Goal: Task Accomplishment & Management: Complete application form

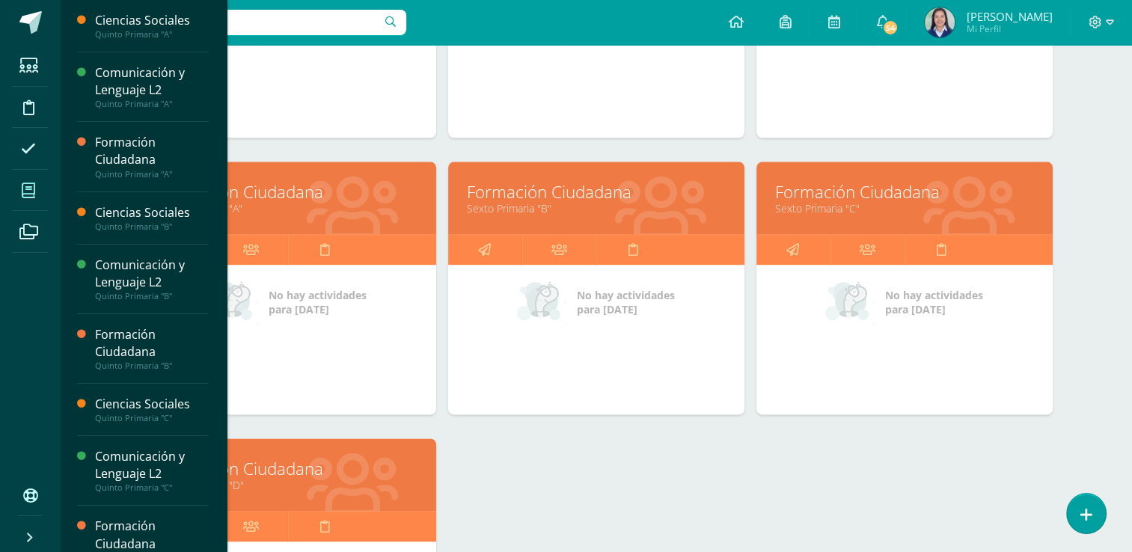
scroll to position [1780, 0]
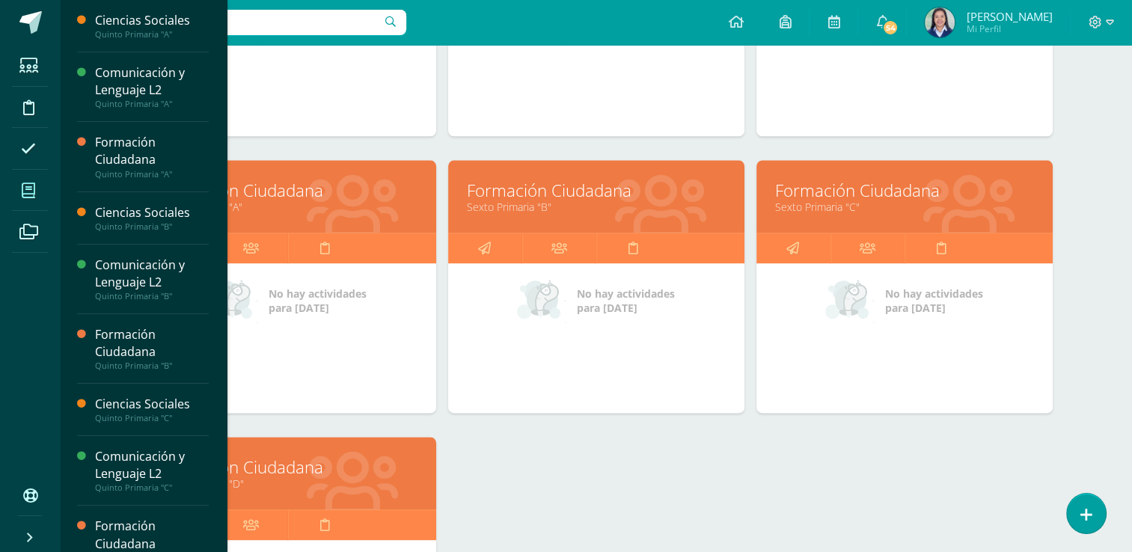
click at [332, 192] on link "Formación Ciudadana" at bounding box center [288, 190] width 259 height 23
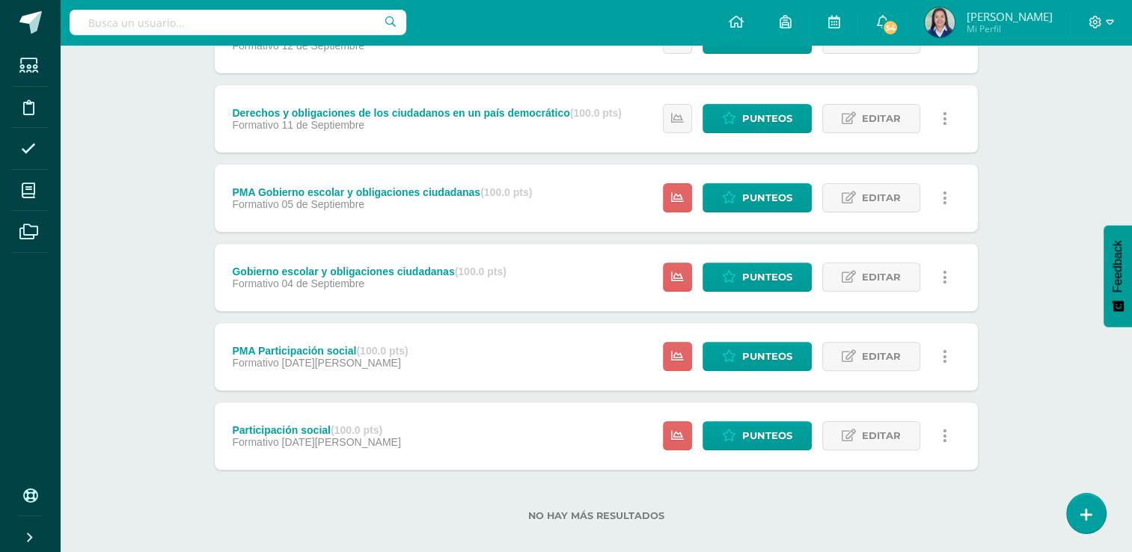
scroll to position [485, 0]
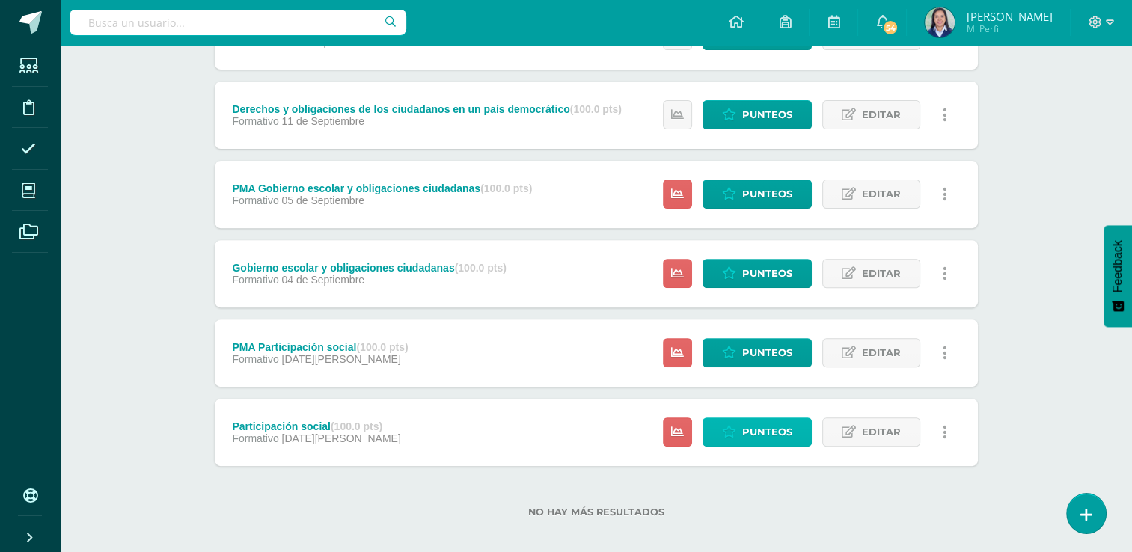
click at [767, 439] on span "Punteos" at bounding box center [767, 432] width 50 height 28
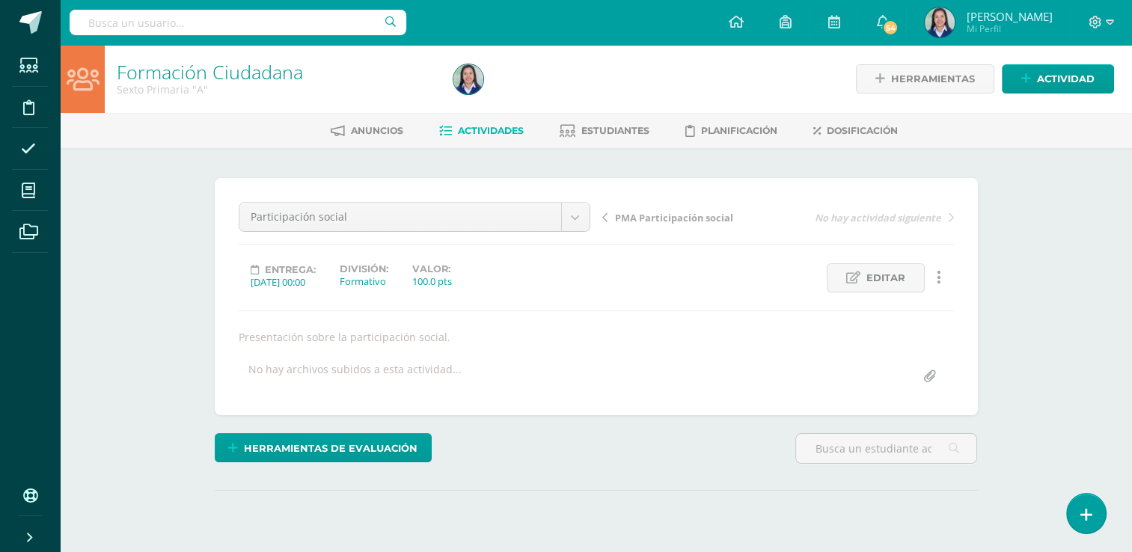
click at [767, 438] on div "Herramientas de evaluación Lista de cotejo Escala de valoración Puntos Extra Su…" at bounding box center [596, 454] width 775 height 43
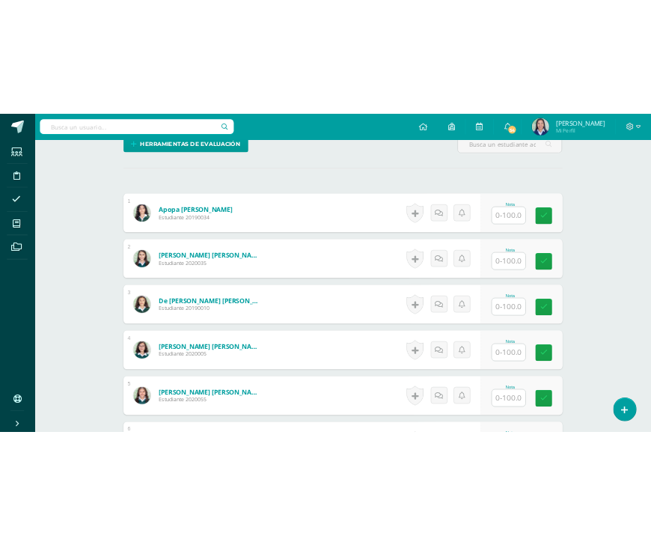
scroll to position [420, 0]
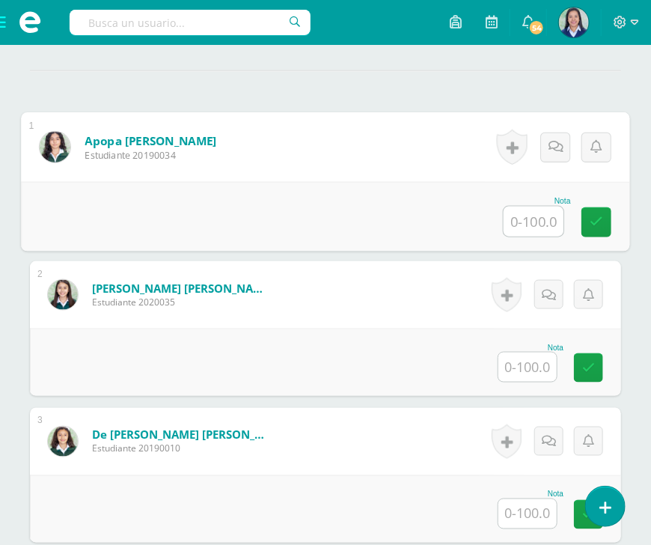
click at [544, 221] on input "text" at bounding box center [534, 222] width 60 height 30
type input "100"
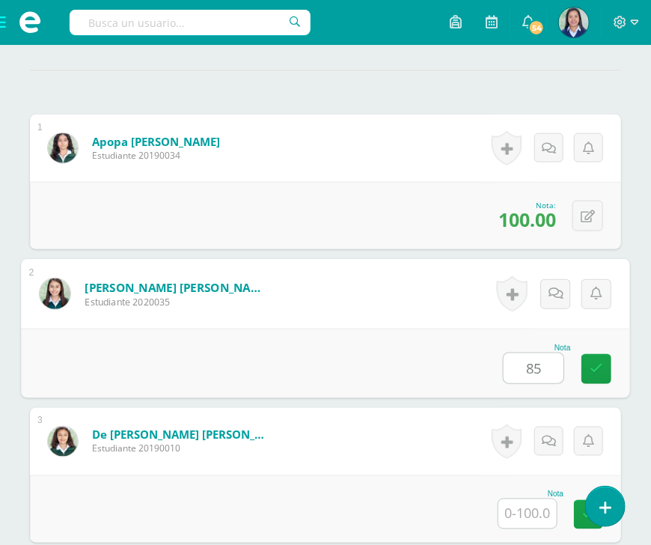
type input "85"
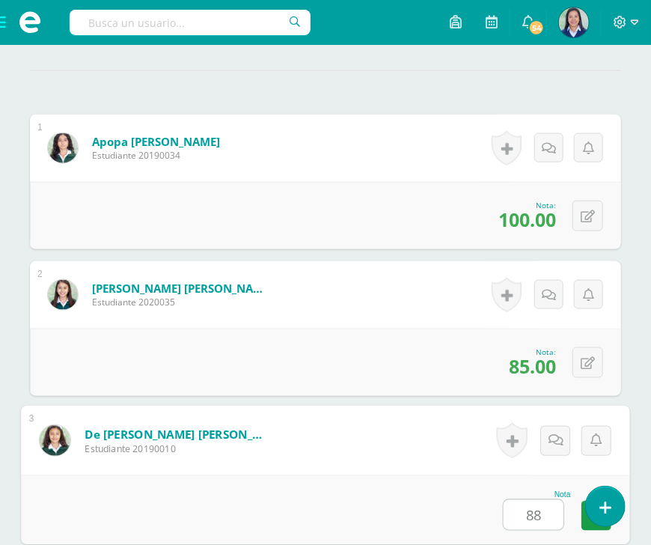
type input "88"
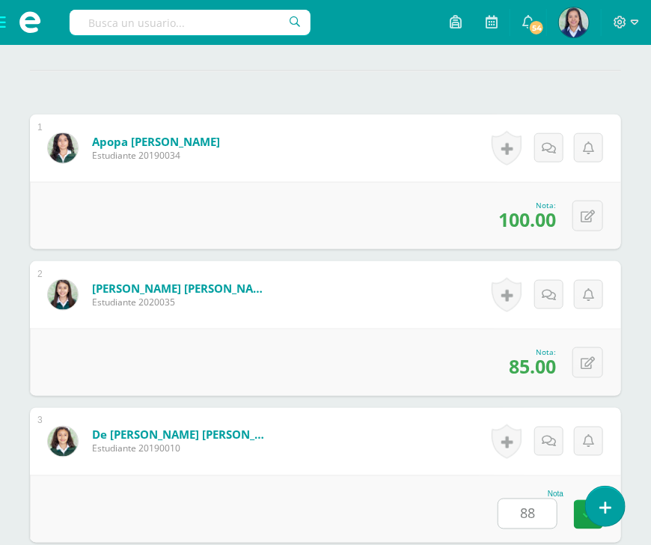
scroll to position [806, 0]
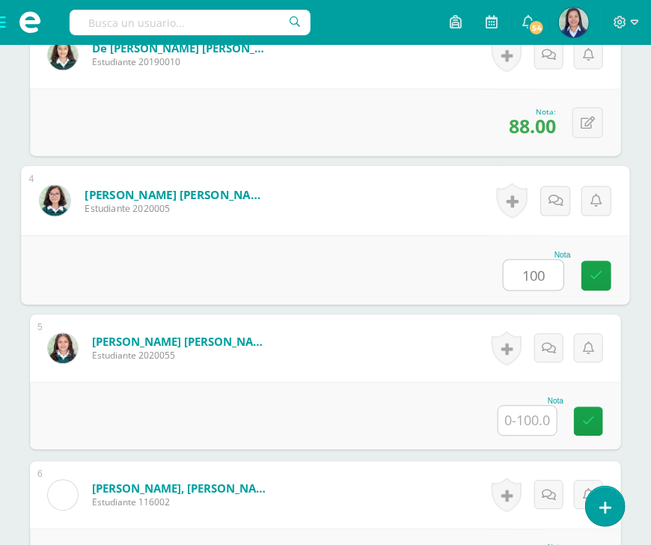
type input "100"
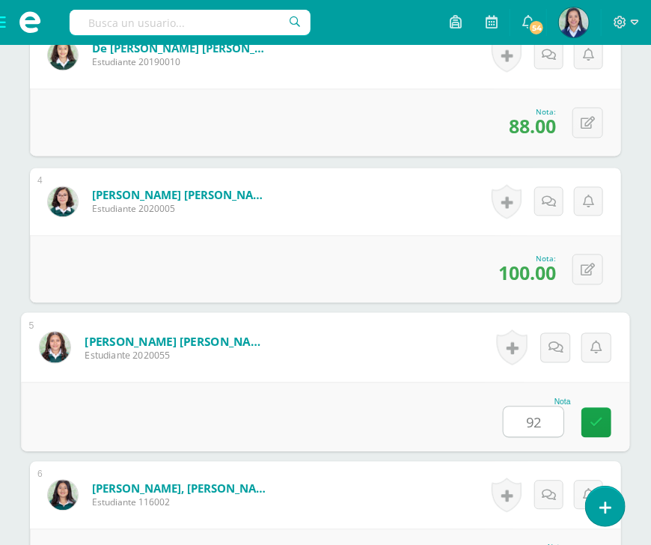
type input "92"
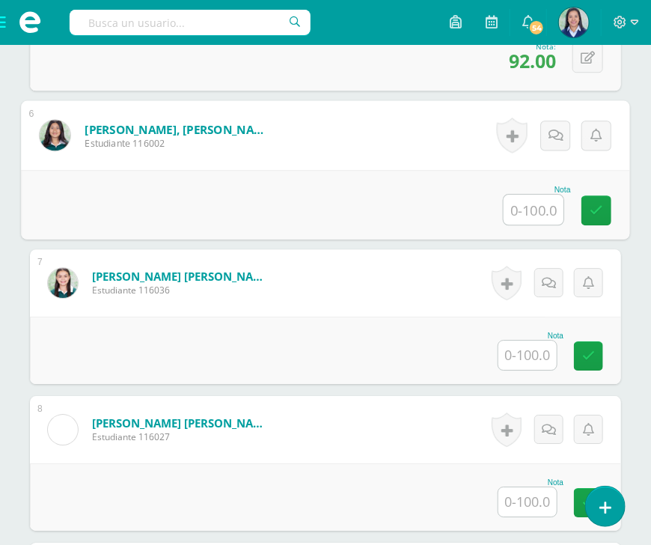
scroll to position [1170, 0]
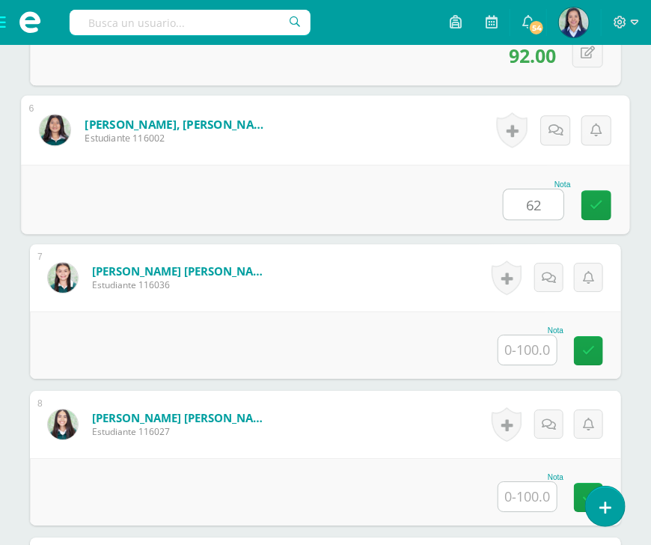
type input "62"
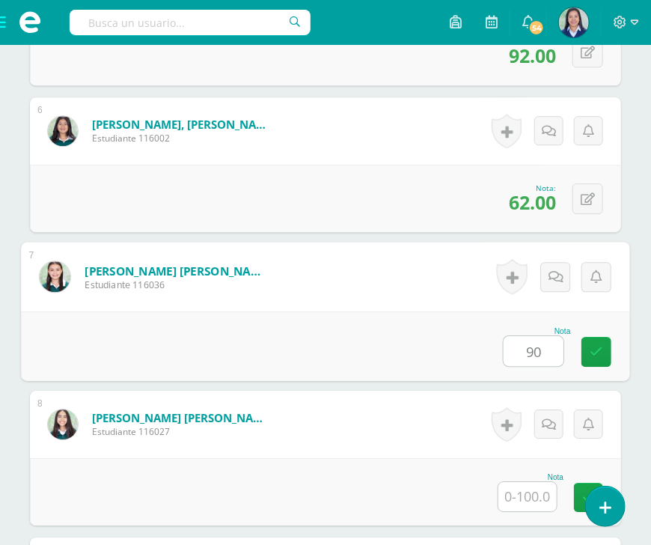
type input "90"
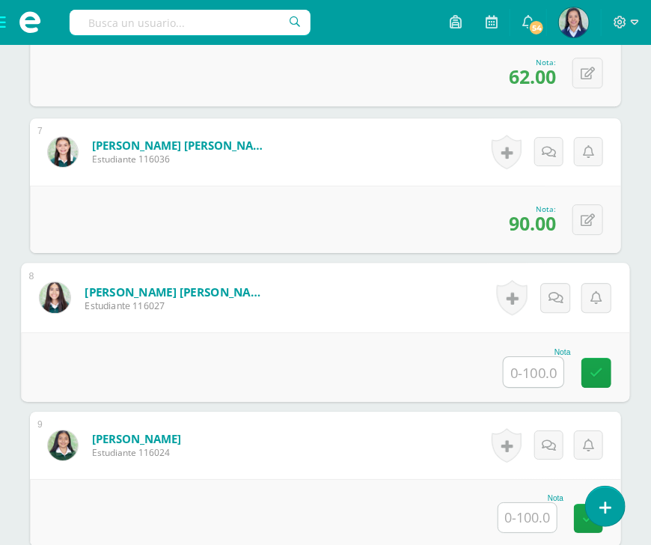
scroll to position [1325, 0]
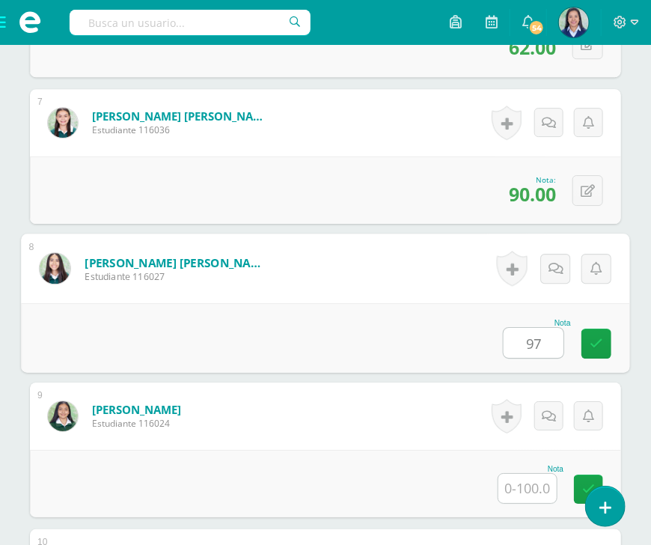
type input "97"
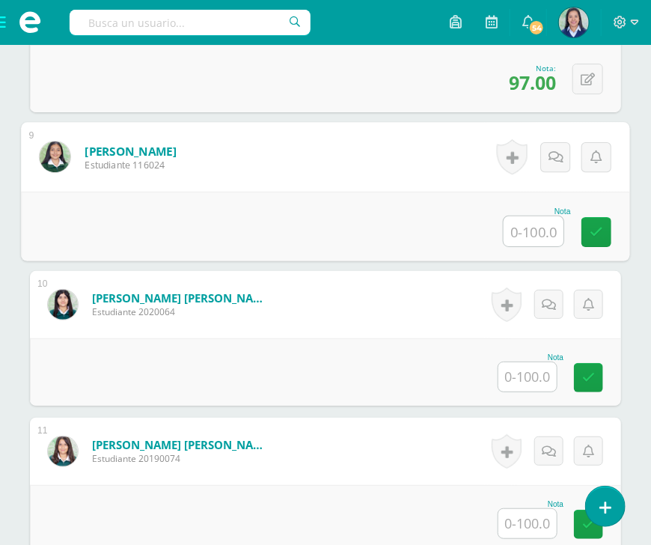
scroll to position [1610, 0]
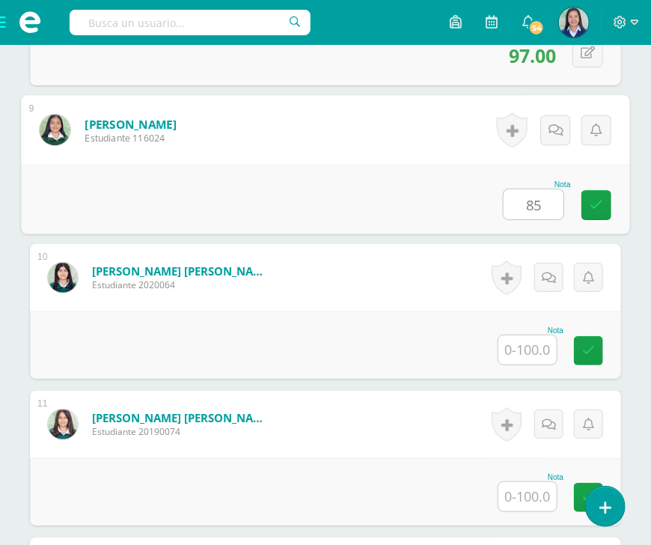
type input "85"
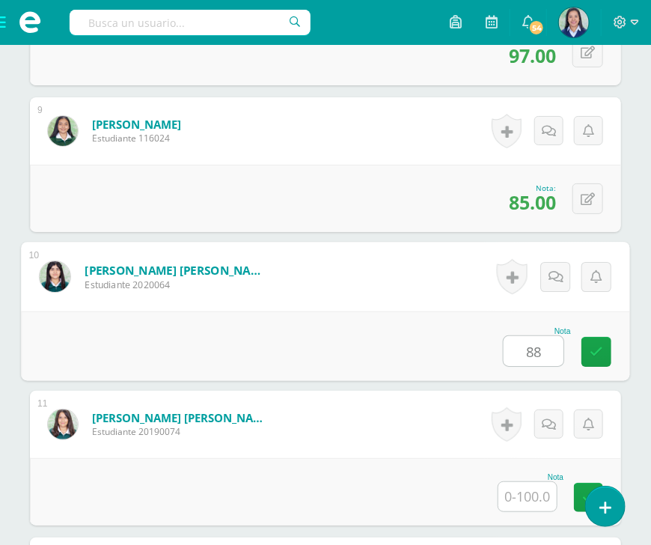
type input "88"
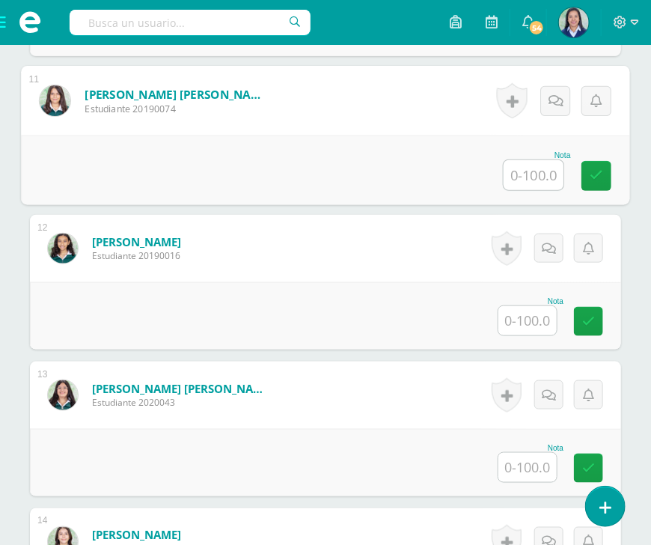
scroll to position [1946, 0]
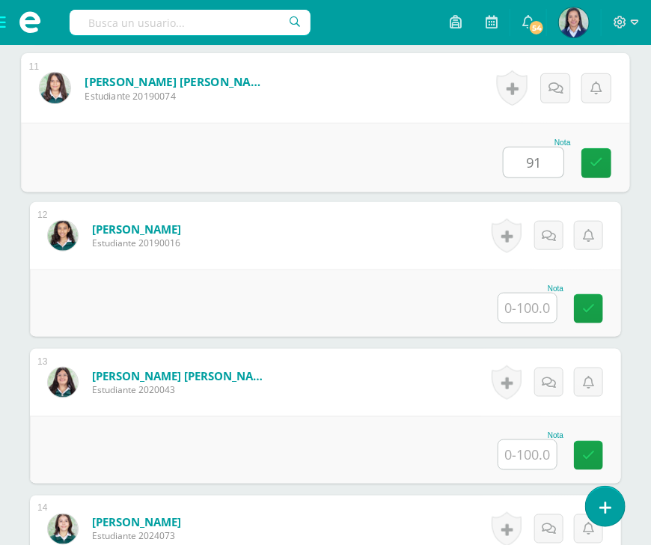
type input "91"
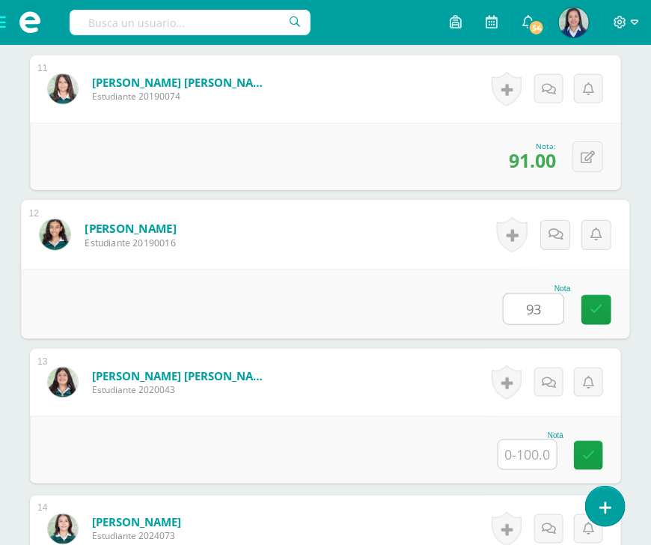
type input "93"
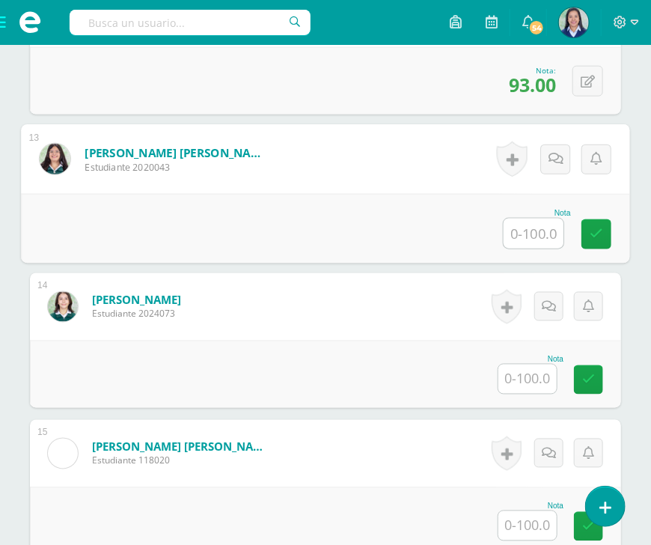
scroll to position [2191, 0]
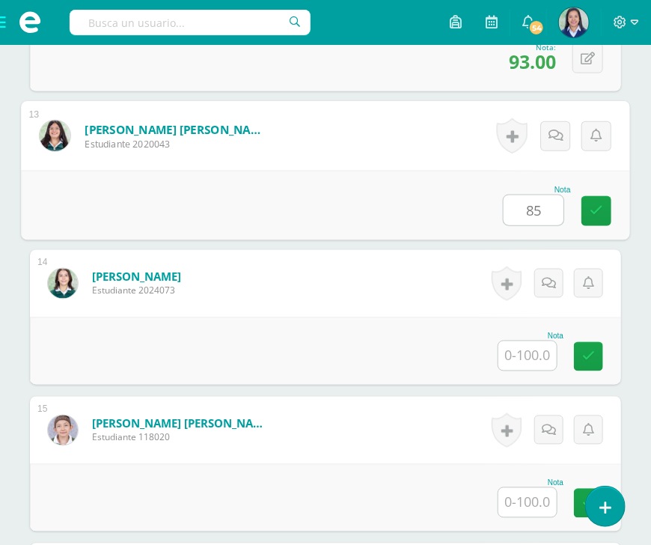
type input "85"
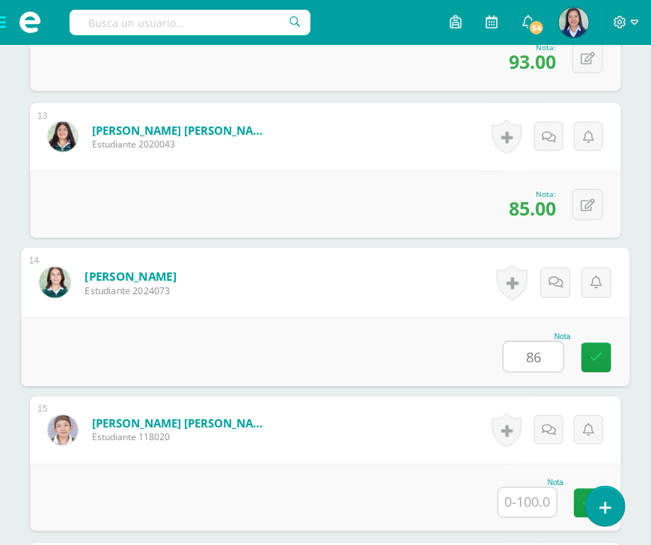
type input "86"
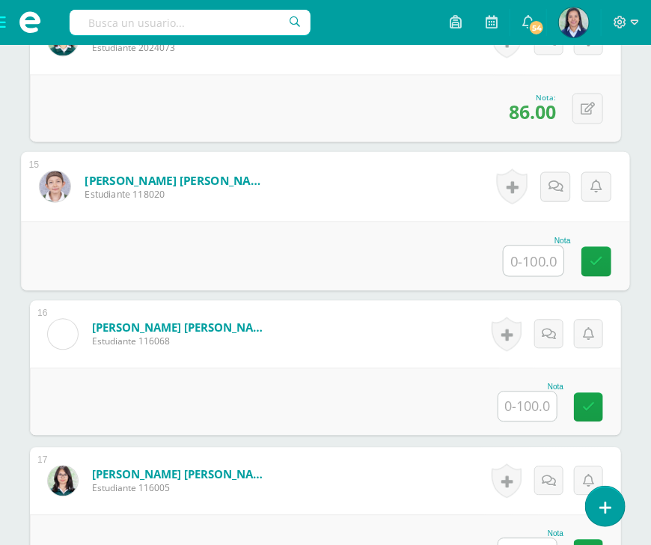
scroll to position [2434, 0]
type input "88"
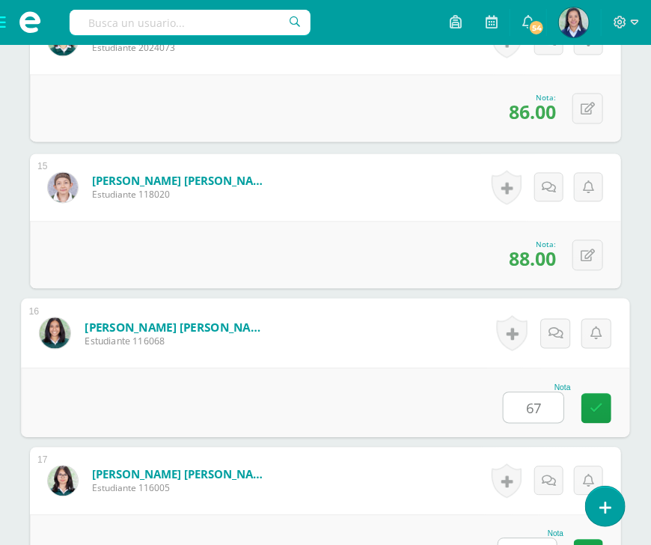
type input "67"
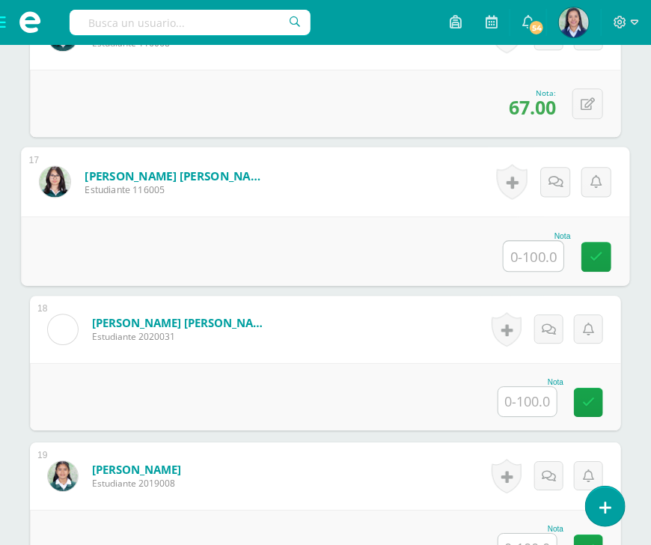
scroll to position [2734, 0]
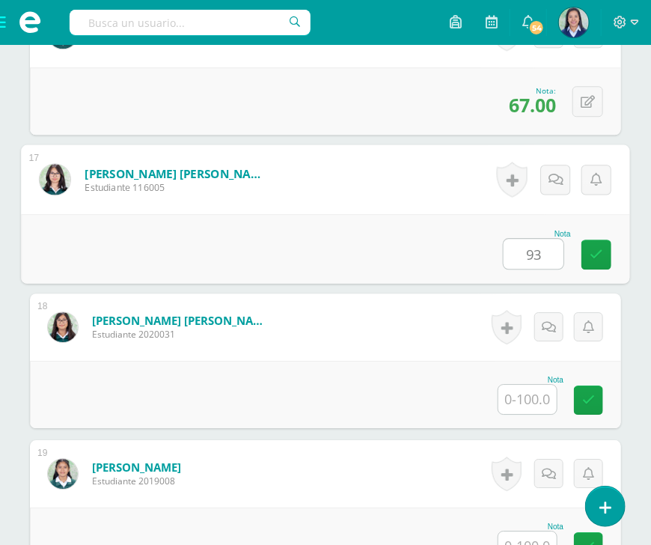
type input "93"
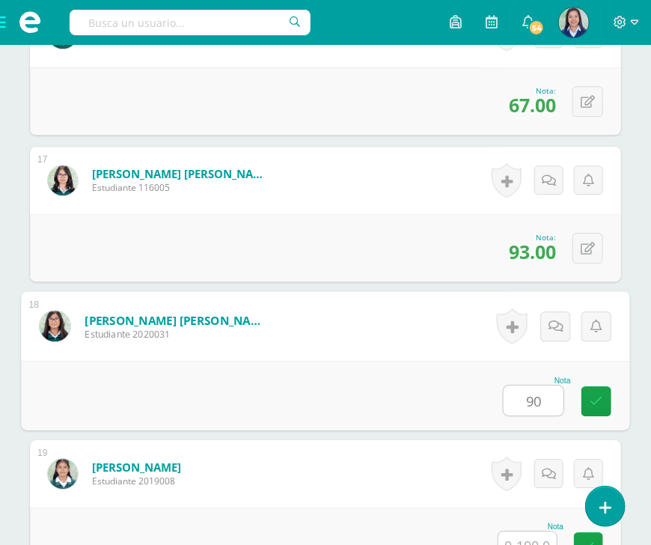
type input "90"
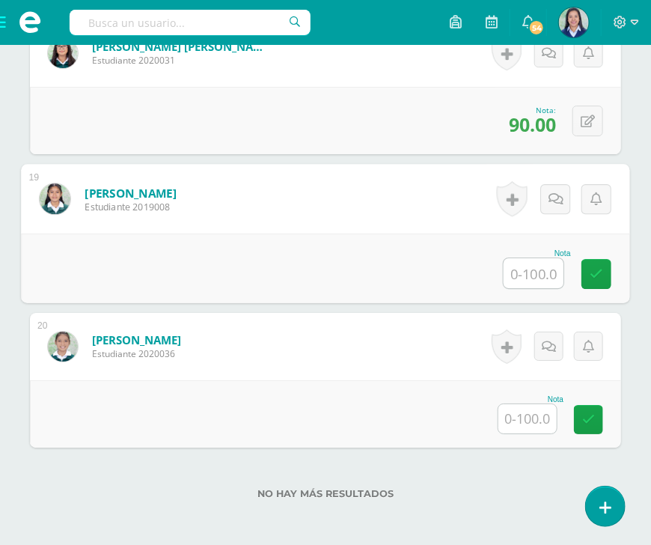
scroll to position [3016, 0]
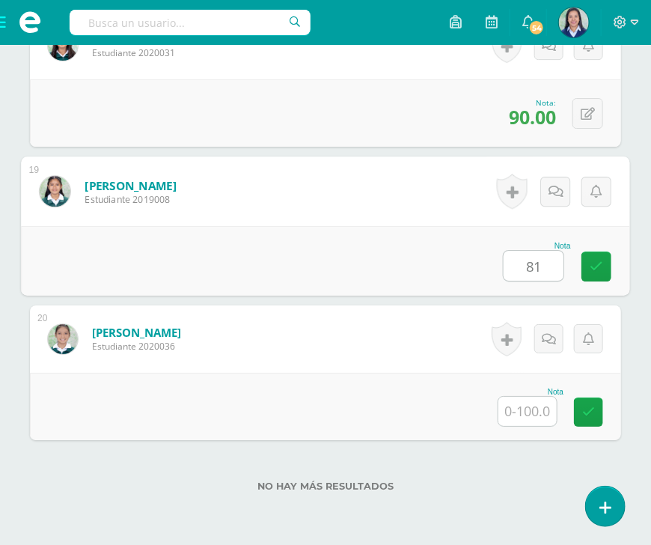
type input "81"
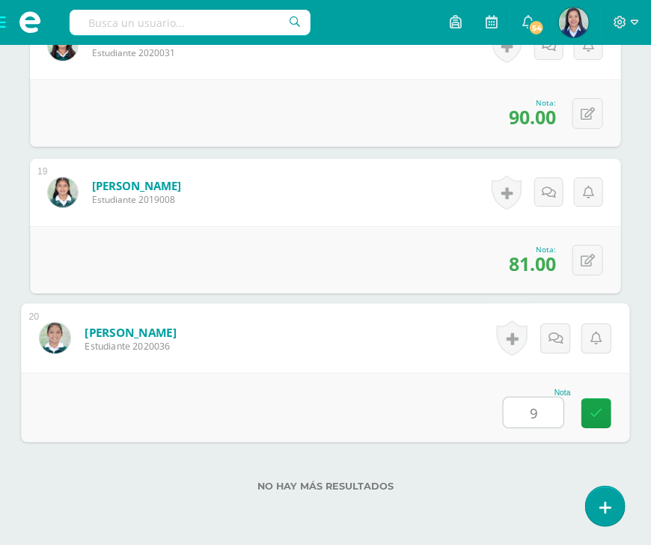
type input "94"
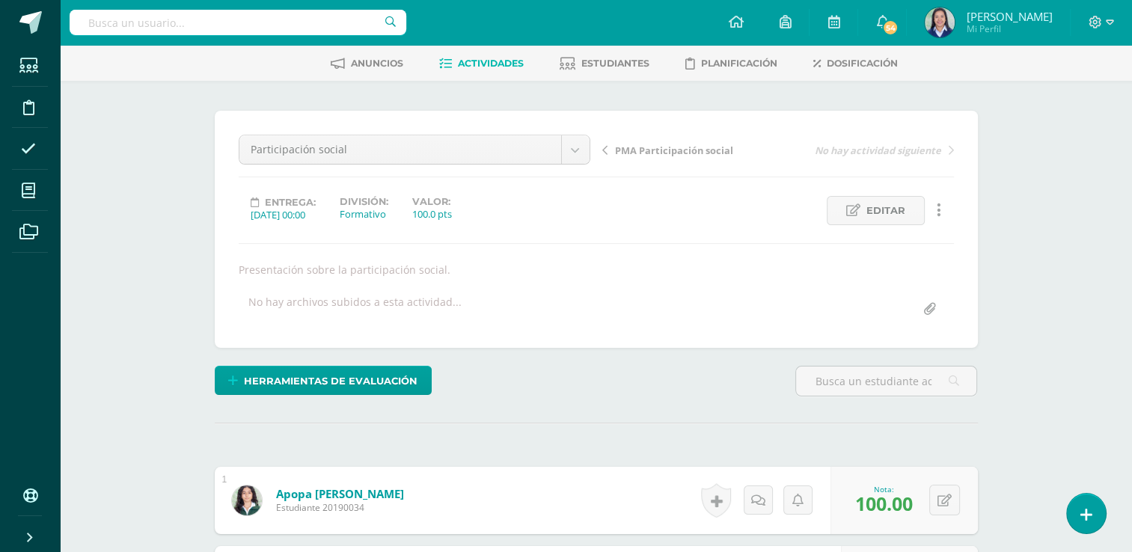
scroll to position [0, 0]
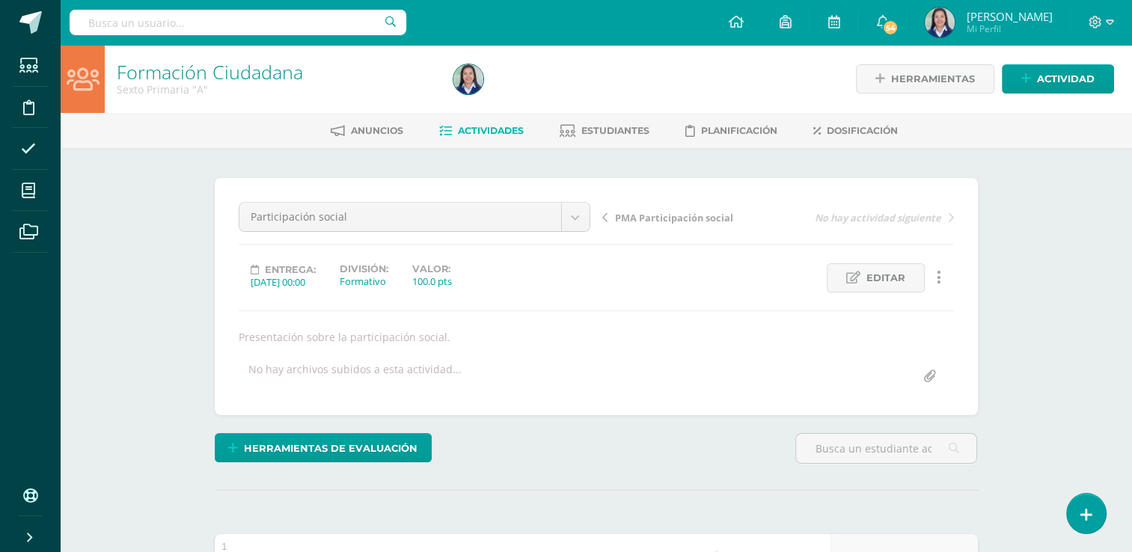
click at [480, 129] on span "Actividades" at bounding box center [491, 130] width 66 height 11
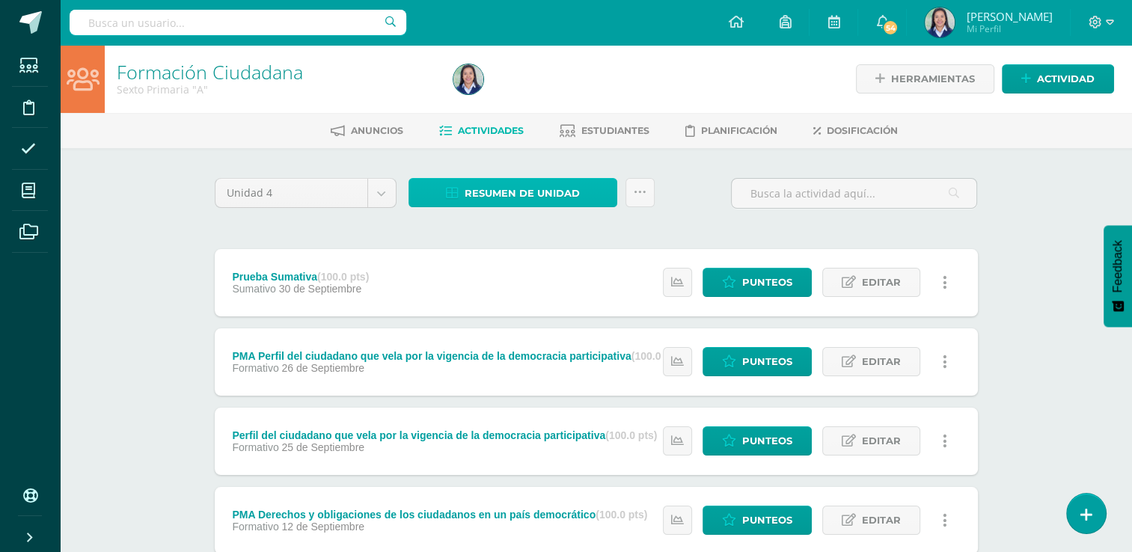
click at [518, 184] on span "Resumen de unidad" at bounding box center [522, 194] width 115 height 28
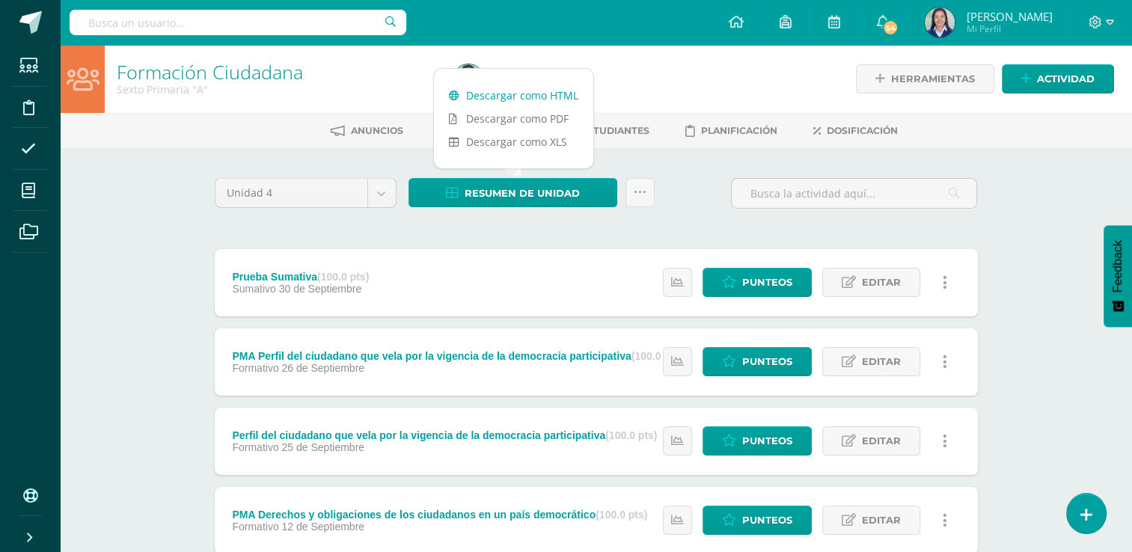
click at [555, 92] on link "Descargar como HTML" at bounding box center [513, 95] width 159 height 23
